Goal: Contribute content

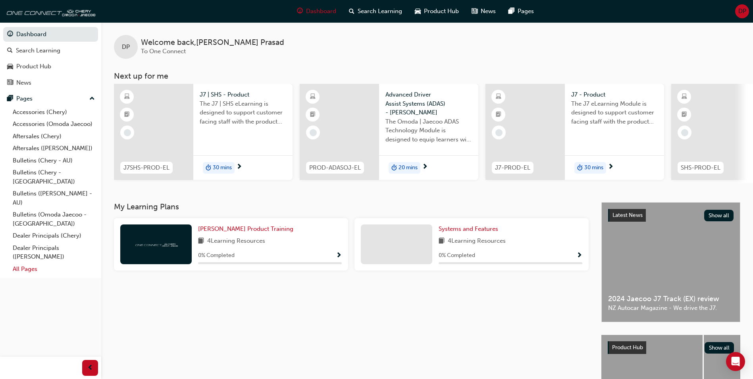
click at [23, 263] on link "All Pages" at bounding box center [54, 269] width 89 height 12
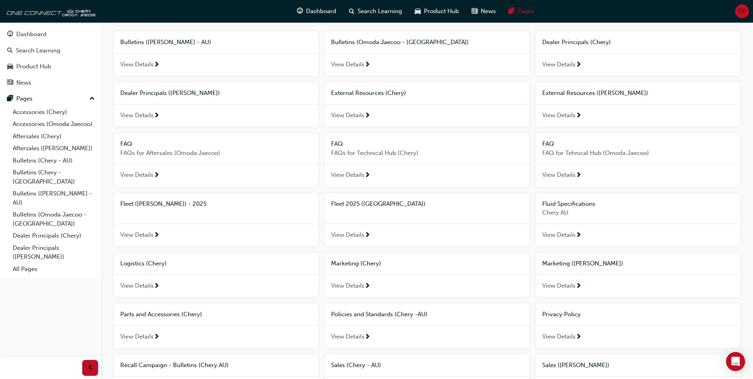
scroll to position [199, 0]
click at [567, 263] on span "Marketing ([PERSON_NAME])" at bounding box center [583, 262] width 81 height 7
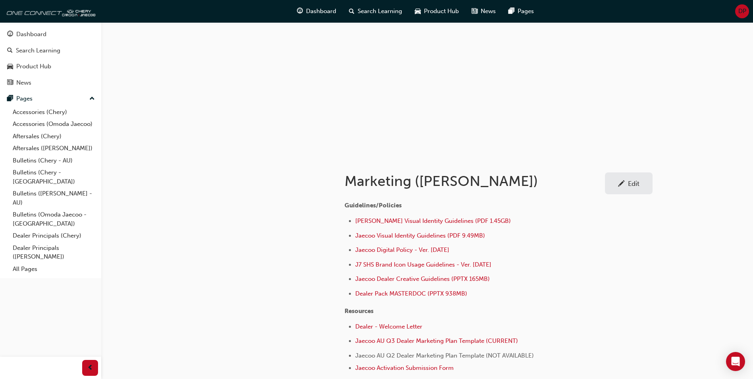
scroll to position [79, 0]
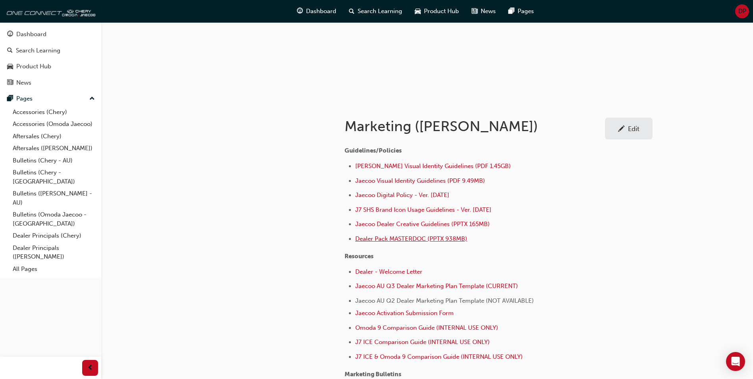
click at [412, 238] on span "Dealer Pack MASTERDOC (PPTX 938MB)" at bounding box center [411, 238] width 112 height 7
click at [726, 143] on div "Marketing (Omoda Jaecoo) Edit Guidelines/Policies Omoda Jaecoo Visual Identity …" at bounding box center [376, 269] width 753 height 697
click at [396, 224] on span "Jaecoo Dealer Creative Guidelines (PPTX 165MB)" at bounding box center [422, 223] width 135 height 7
click at [622, 228] on div "Guidelines/Policies Omoda Jaecoo Visual Identity Guidelines (PDF 1.45GB) Jaecoo…" at bounding box center [499, 340] width 308 height 402
click at [566, 274] on li "Dealer - Welcome Letter" at bounding box center [478, 273] width 247 height 12
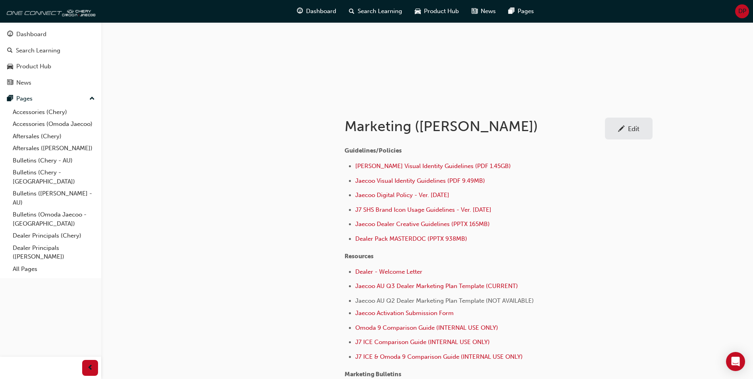
click at [616, 130] on div "Edit" at bounding box center [629, 129] width 36 height 10
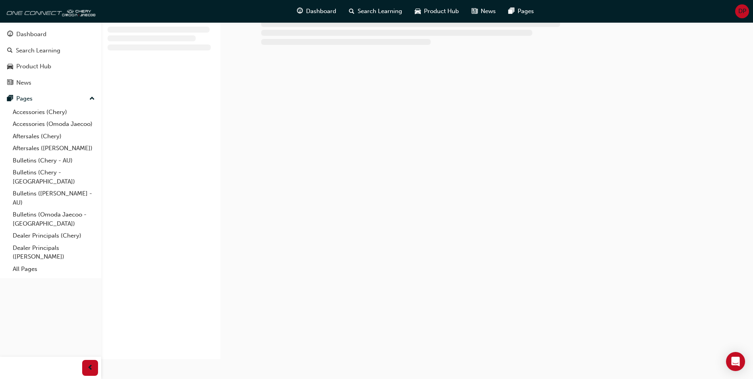
scroll to position [79, 0]
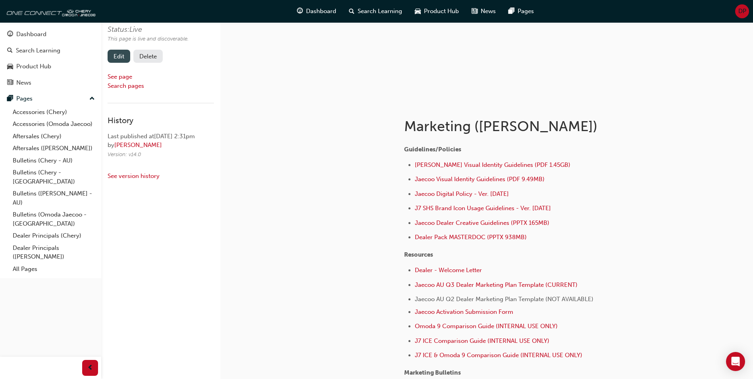
click at [110, 56] on link "Edit" at bounding box center [119, 56] width 23 height 13
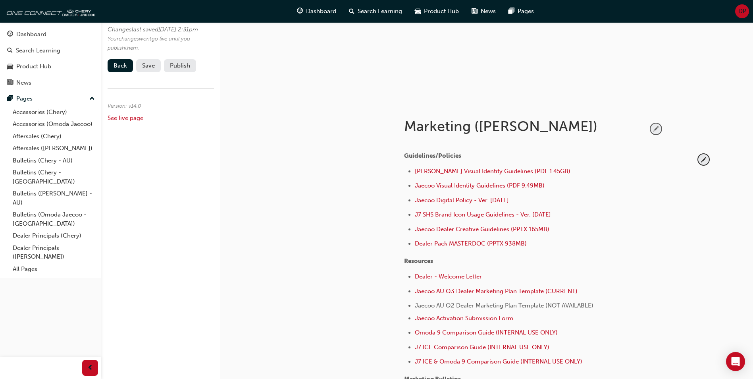
click at [657, 129] on span "pencil-icon" at bounding box center [656, 129] width 11 height 11
click at [435, 245] on span "Dealer Pack MASTERDOC (PPTX 938MB)" at bounding box center [471, 243] width 112 height 7
click at [716, 171] on div "Marketing (Omoda Jaecoo) Guidelines/Policies Omoda Jaecoo Visual Identity Guide…" at bounding box center [559, 352] width 334 height 501
click at [703, 162] on span "pencil-icon" at bounding box center [704, 159] width 11 height 11
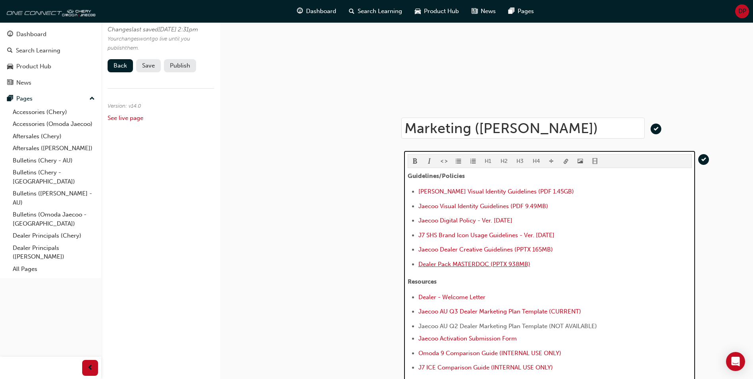
click at [438, 265] on span "Dealer Pack MASTERDOC (PPTX 938MB)" at bounding box center [475, 264] width 112 height 7
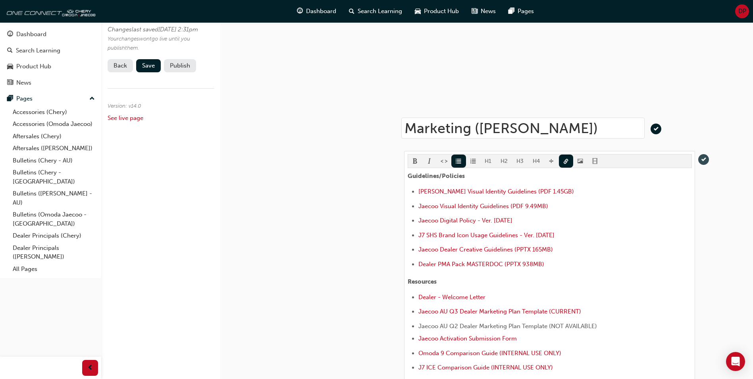
click at [702, 160] on span "tick-icon" at bounding box center [704, 159] width 11 height 11
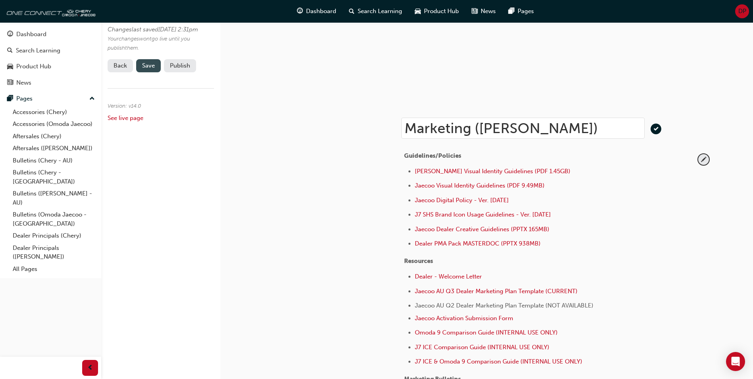
click at [142, 72] on button "Save" at bounding box center [148, 65] width 25 height 13
click at [182, 72] on button "Publish" at bounding box center [180, 65] width 32 height 13
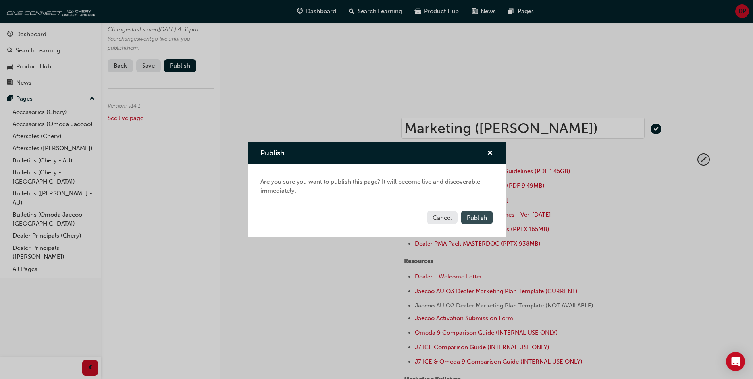
click at [468, 214] on span "Publish" at bounding box center [477, 217] width 20 height 7
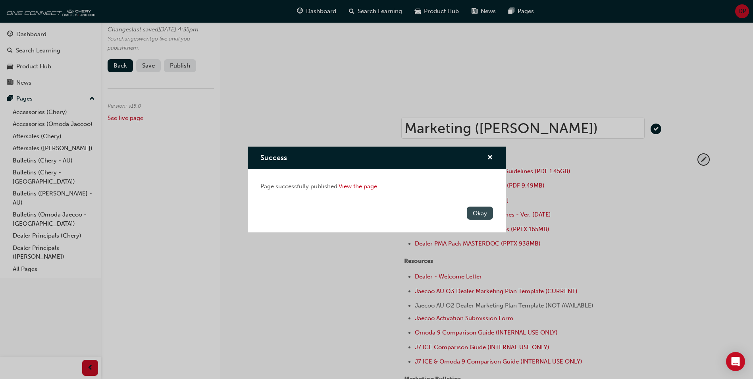
click at [471, 215] on button "Okay" at bounding box center [480, 213] width 26 height 13
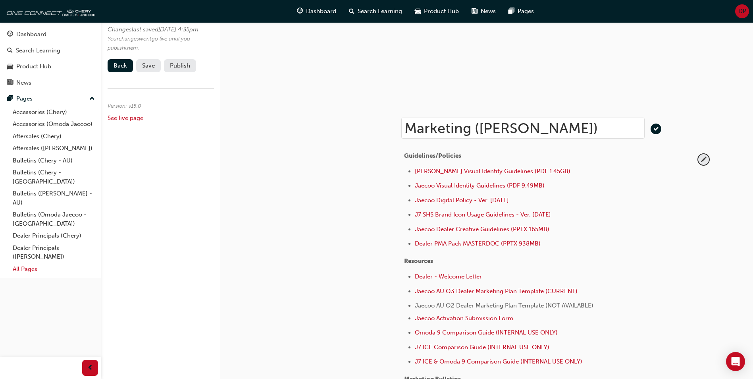
click at [30, 263] on link "All Pages" at bounding box center [54, 269] width 89 height 12
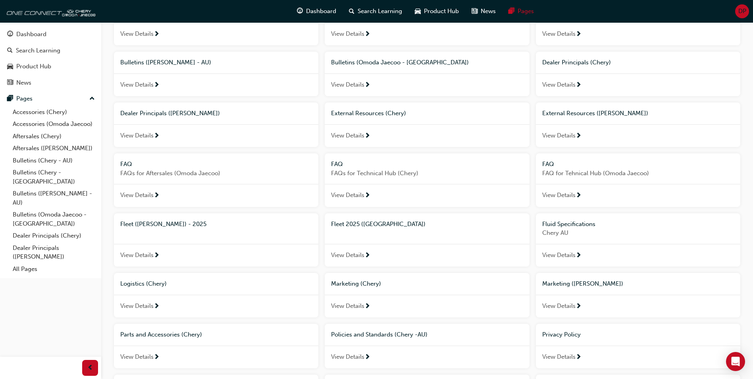
scroll to position [357, 0]
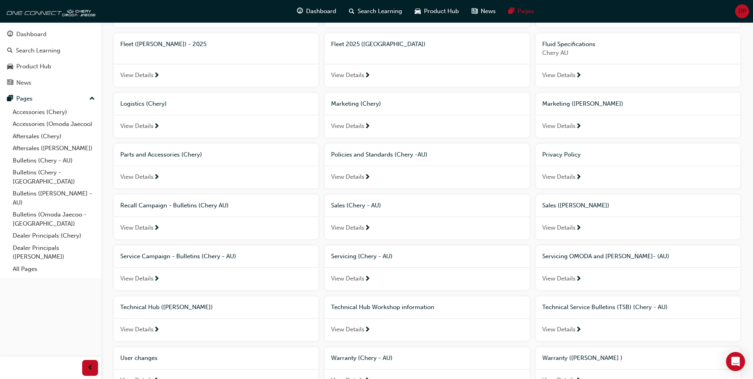
click at [567, 98] on div "Marketing ([PERSON_NAME])" at bounding box center [638, 104] width 205 height 22
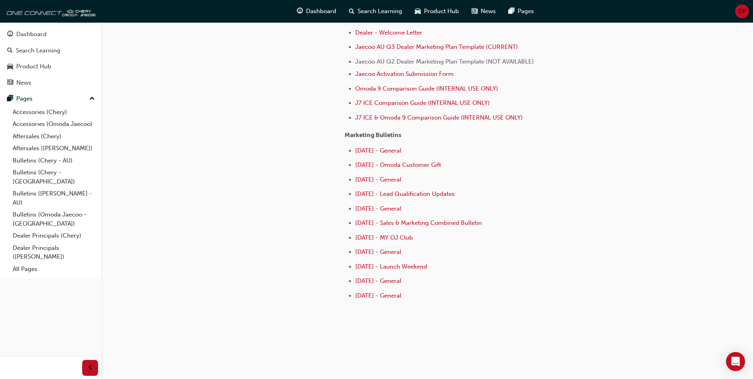
scroll to position [319, 0]
